Goal: Navigation & Orientation: Find specific page/section

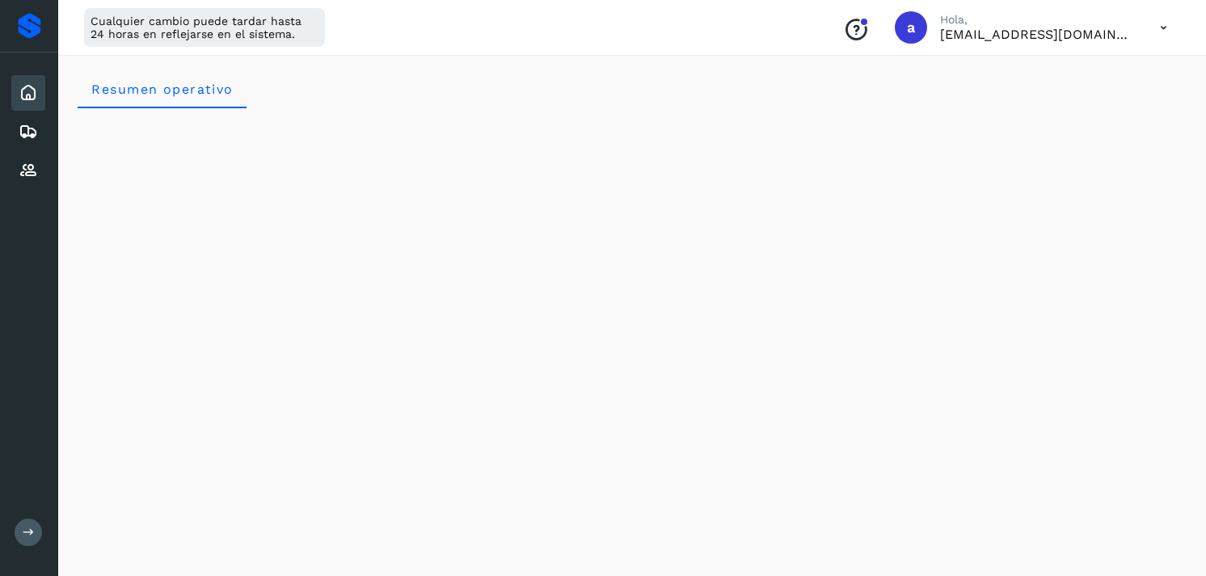
scroll to position [1895, 0]
click at [44, 150] on div "Inicio Embarques Proveedores" at bounding box center [29, 132] width 58 height 158
click at [46, 103] on div "Inicio Embarques Proveedores" at bounding box center [29, 132] width 58 height 158
click at [38, 95] on div "Inicio" at bounding box center [28, 93] width 34 height 36
click at [33, 117] on div "Embarques" at bounding box center [28, 132] width 34 height 36
